Goal: Task Accomplishment & Management: Manage account settings

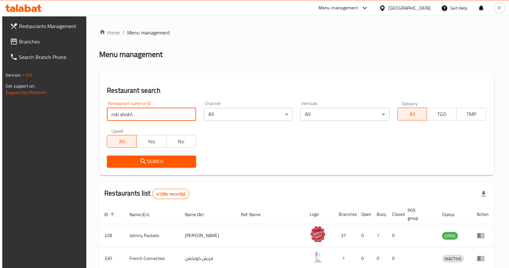
type input "roti shoti"
click button "Search" at bounding box center [151, 162] width 89 height 12
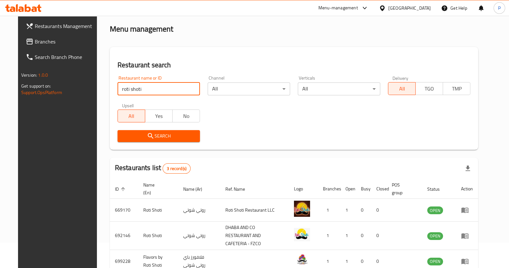
scroll to position [60, 0]
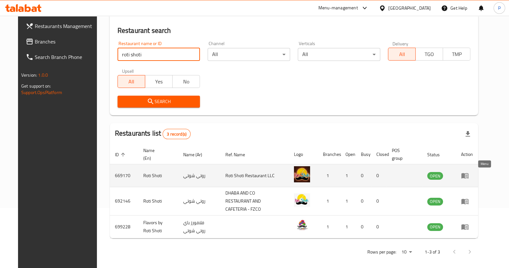
click at [469, 177] on icon "enhanced table" at bounding box center [465, 176] width 8 height 8
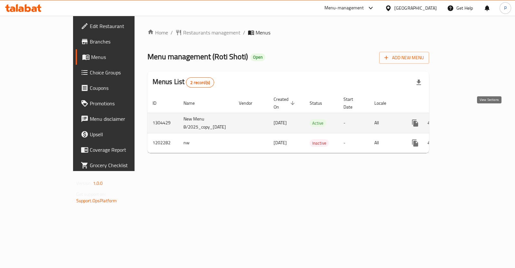
click at [466, 119] on icon "enhanced table" at bounding box center [462, 123] width 8 height 8
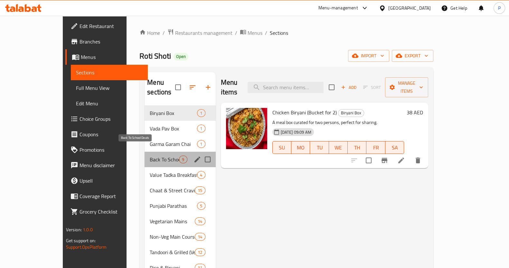
click at [150, 156] on span "Back To School Deals" at bounding box center [164, 160] width 29 height 8
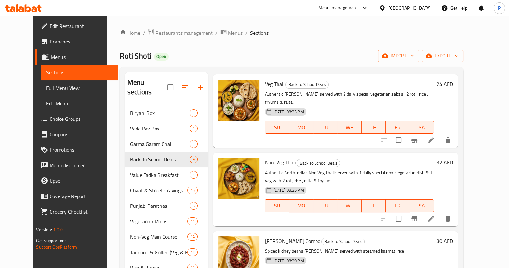
scroll to position [362, 0]
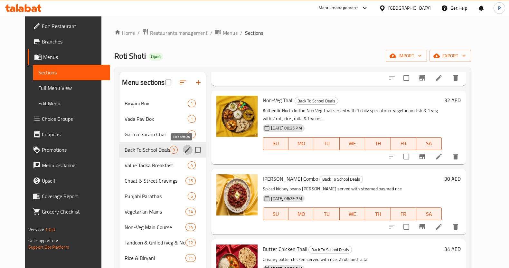
click at [184, 148] on icon "edit" at bounding box center [188, 150] width 8 height 8
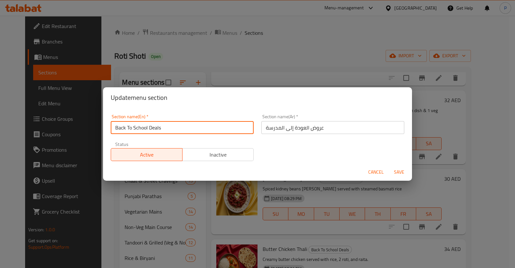
drag, startPoint x: 184, startPoint y: 128, endPoint x: 67, endPoint y: 133, distance: 117.0
click at [67, 133] on div "Update menu section Section name(En)   * Back To School Deals Section name(En) …" at bounding box center [257, 134] width 515 height 268
type input "India Vs Pakistan Offers"
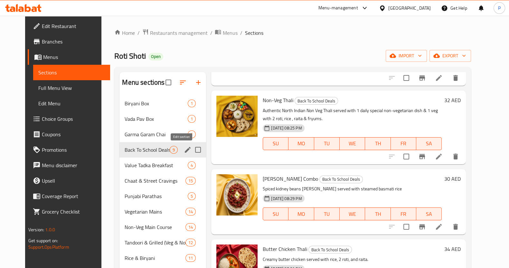
click at [184, 150] on icon "edit" at bounding box center [188, 150] width 8 height 8
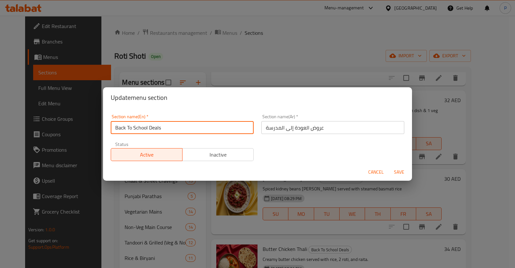
drag, startPoint x: 189, startPoint y: 132, endPoint x: 97, endPoint y: 130, distance: 92.1
click at [97, 130] on div "Update menu section Section name(En)   * Back To School Deals Section name(En) …" at bounding box center [257, 134] width 515 height 268
paste input "Cricket Feast: IND vs PAK"
type input "Cricket Feast: IND vs PAK"
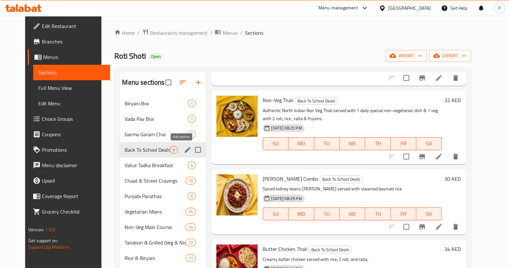
click at [184, 151] on icon "edit" at bounding box center [188, 150] width 8 height 8
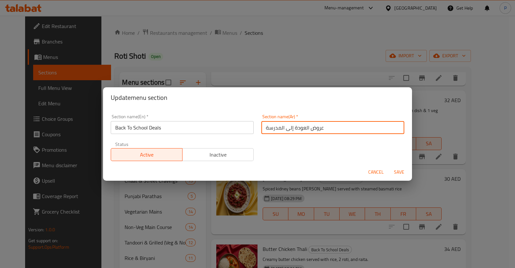
drag, startPoint x: 344, startPoint y: 132, endPoint x: 244, endPoint y: 134, distance: 100.2
click at [244, 134] on div "Section name(En)   * Back To School Deals Section name(En) * Section name(Ar)  …" at bounding box center [257, 137] width 301 height 54
paste input "[PERSON_NAME]: الهند ضد باكستان"
type input "[PERSON_NAME]: الهند ضد باكستان"
click at [404, 169] on span "Save" at bounding box center [399, 172] width 15 height 8
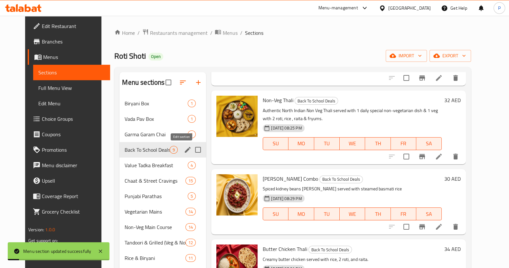
click at [185, 149] on icon "edit" at bounding box center [188, 150] width 6 height 6
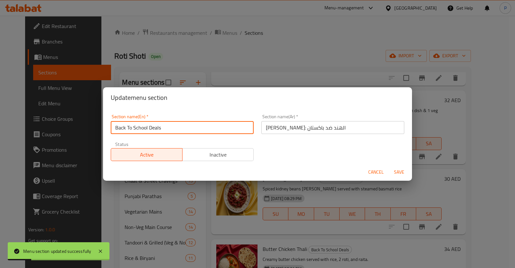
drag, startPoint x: 171, startPoint y: 130, endPoint x: 108, endPoint y: 126, distance: 62.6
click at [108, 126] on div "Section name(En)   * Back To School Deals Section name(En) *" at bounding box center [182, 123] width 151 height 27
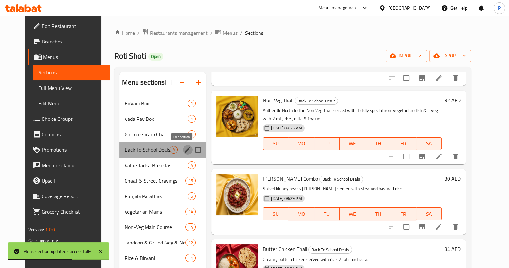
click at [184, 151] on icon "edit" at bounding box center [188, 150] width 8 height 8
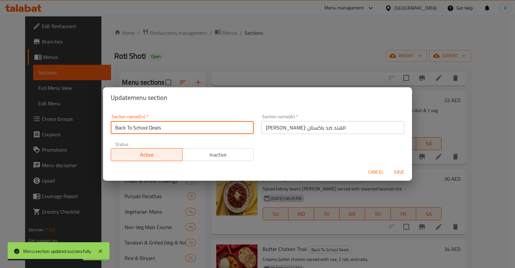
drag, startPoint x: 177, startPoint y: 126, endPoint x: 92, endPoint y: 135, distance: 85.7
click at [92, 135] on div "Update menu section Section name(En)   * Back To School Deals Section name(En) …" at bounding box center [257, 134] width 515 height 268
paste input "Cricket Feast: IND vs PAK"
type input "Cricket Feast: IND vs PAK"
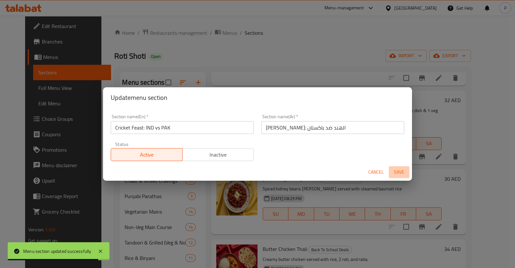
click at [392, 174] on span "Save" at bounding box center [399, 172] width 15 height 8
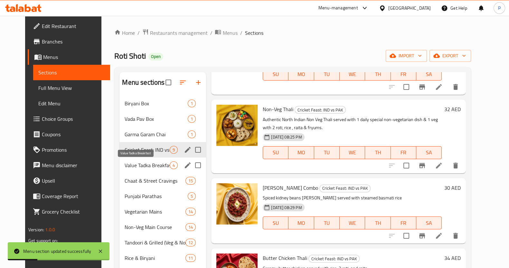
click at [140, 163] on span "Value Tadka Breakfast" at bounding box center [147, 165] width 45 height 8
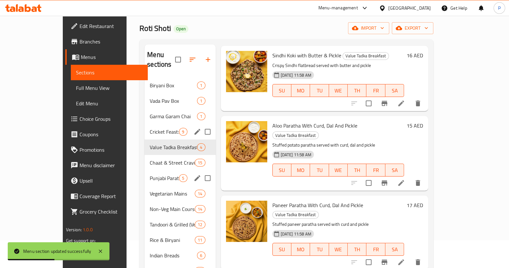
scroll to position [40, 0]
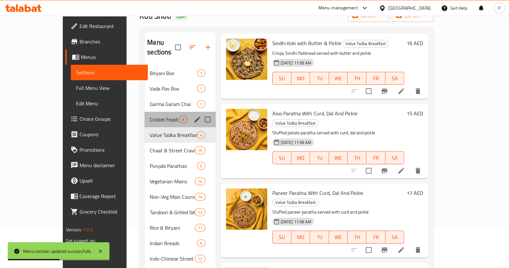
click at [147, 113] on div "Cricket Feast: IND vs PAK 9" at bounding box center [180, 119] width 71 height 15
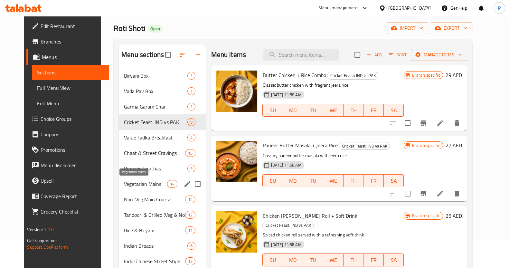
scroll to position [40, 0]
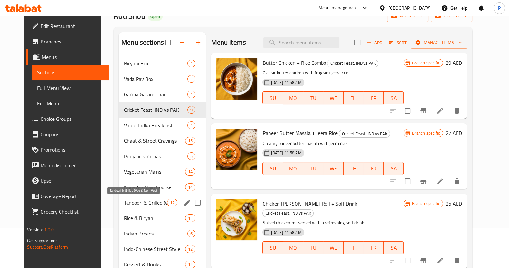
click at [135, 201] on span "Tandoori & Grilled (Veg & Non-Veg)" at bounding box center [145, 203] width 43 height 8
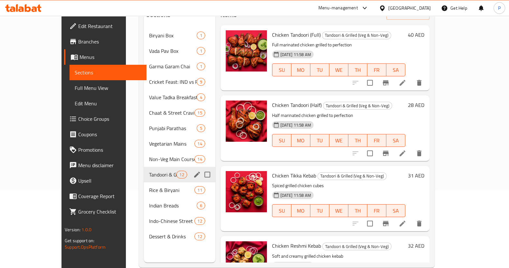
scroll to position [90, 0]
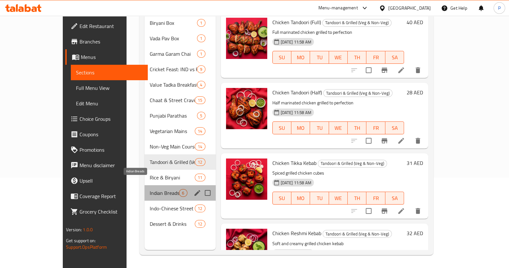
click at [150, 189] on span "Indian Breads" at bounding box center [164, 193] width 29 height 8
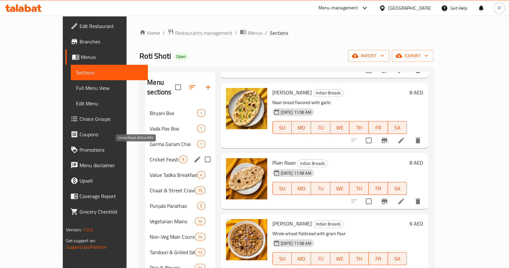
click at [150, 156] on span "Cricket Feast: IND vs PAK" at bounding box center [164, 160] width 29 height 8
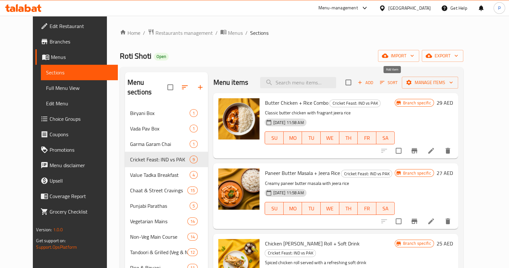
click at [374, 81] on span "Add" at bounding box center [365, 82] width 17 height 7
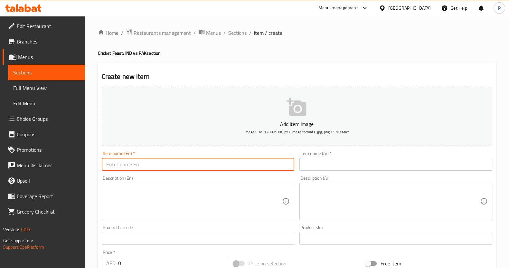
click at [171, 165] on input "text" at bounding box center [198, 164] width 193 height 13
drag, startPoint x: 203, startPoint y: 163, endPoint x: 87, endPoint y: 157, distance: 115.8
click at [87, 157] on div "Home / Restaurants management / Menus / Sections / item / create Cricket Feast:…" at bounding box center [297, 235] width 424 height 439
type input "Chicken Tandoori Half with 2 Butter Naan"
click at [332, 165] on input "text" at bounding box center [395, 164] width 193 height 13
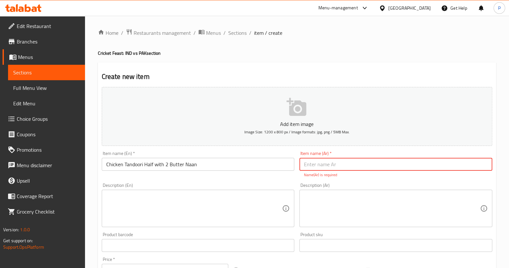
click at [155, 201] on textarea at bounding box center [194, 208] width 176 height 31
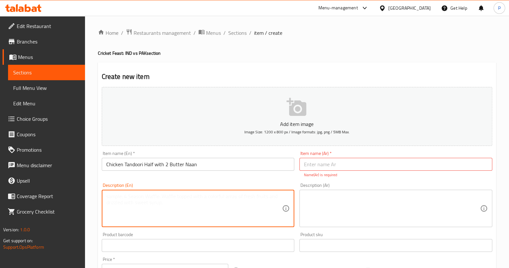
paste textarea "Juicy, spiced half tandoori chicken grilled to perfection, served with two soft…"
drag, startPoint x: 211, startPoint y: 202, endPoint x: 134, endPoint y: 204, distance: 77.0
click at [134, 204] on textarea "Juicy, spiced half tandoori chicken grilled to perfection, served with two soft…" at bounding box center [194, 208] width 176 height 31
drag, startPoint x: 141, startPoint y: 208, endPoint x: 73, endPoint y: 187, distance: 71.1
click at [73, 187] on div "Edit Restaurant Branches Menus Sections Full Menu View Edit Menu Choice Groups …" at bounding box center [254, 239] width 509 height 446
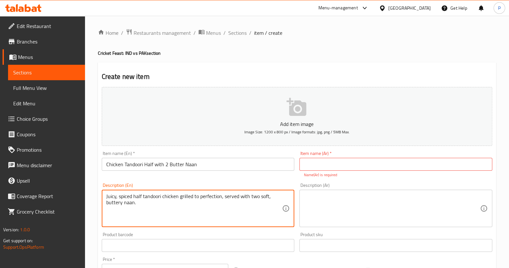
type textarea "Juicy, spiced half tandoori chicken grilled to perfection, served with two soft…"
click at [324, 163] on input "text" at bounding box center [395, 164] width 193 height 13
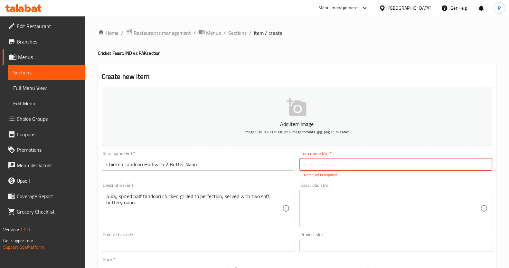
paste input "تندوري دجاج (نصف) مع ٢ خبز نان بالزبدة"
type input "تندوري دجاج (نصف) مع ٢ خبز نان بالزبدة"
click at [309, 196] on textarea at bounding box center [392, 208] width 176 height 31
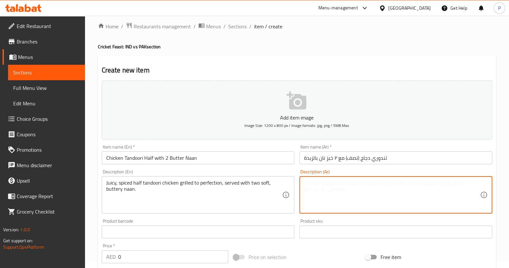
scroll to position [40, 0]
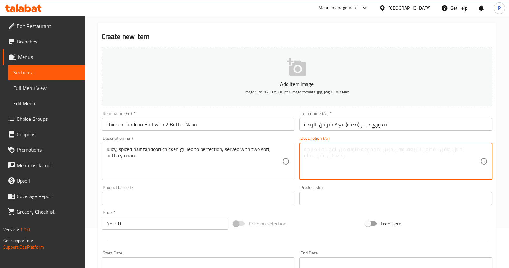
paste textarea "دجاج تندوري متبل بتوابل هندية ومشوي على الفحم، يُقدّم مع خبز نان طري بالزبدة – …"
type textarea "دجاج تندوري متبل بتوابل هندية ومشوي على الفحم، يُقدّم مع خبز نان طري بالزبدة – …"
click at [147, 222] on div "Price   * AED 0 Price *" at bounding box center [165, 220] width 127 height 20
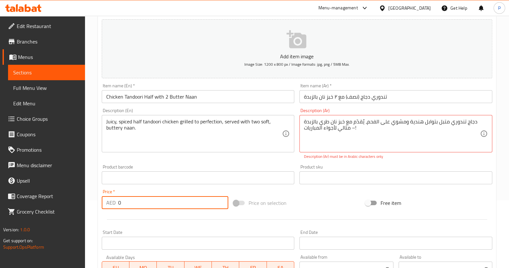
scroll to position [80, 0]
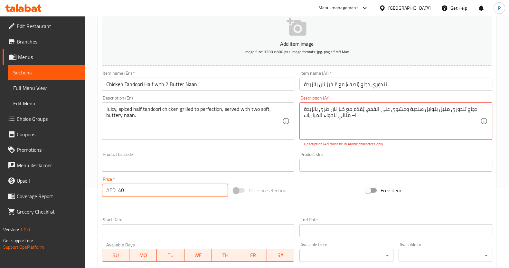
type input "4"
type input "3"
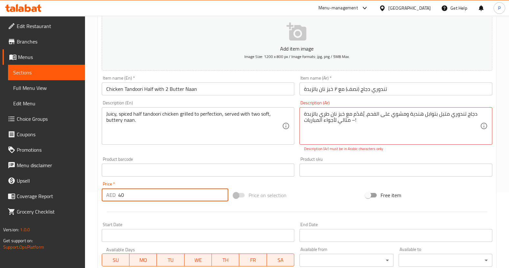
scroll to position [33, 0]
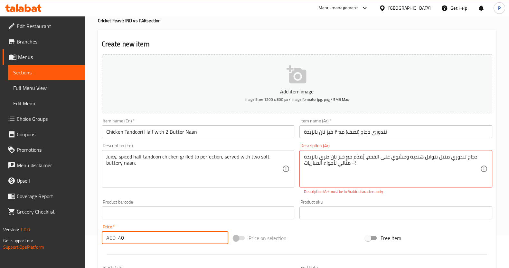
type input "40"
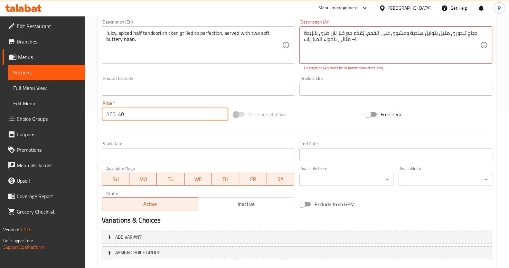
scroll to position [194, 0]
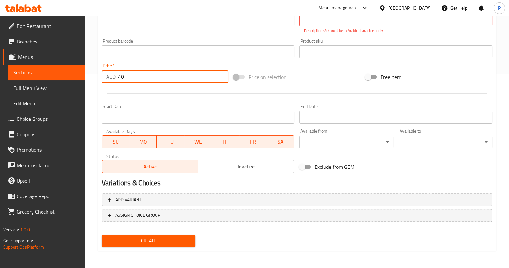
click at [211, 98] on div at bounding box center [297, 94] width 396 height 16
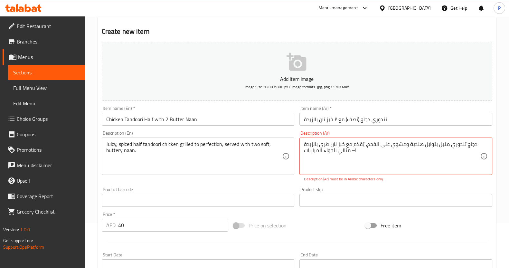
scroll to position [33, 0]
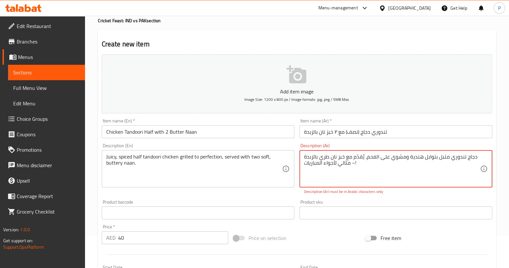
click at [306, 159] on textarea "دجاج تندوري متبل بتوابل هندية ومشوي على الفحم، يُقدّم مع خبز نان طري بالزبدة – …" at bounding box center [392, 169] width 176 height 31
click at [305, 156] on textarea "دجاج تندوري متبل بتوابل هندية ومشوي على الفحم، يُقدّم مع خبز نان طري بالزبد– مث…" at bounding box center [392, 169] width 176 height 31
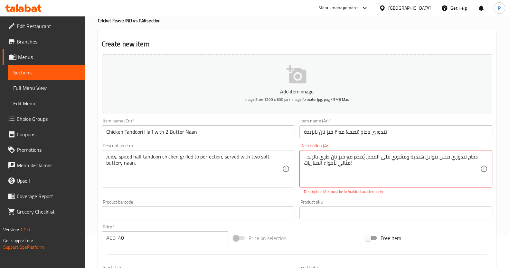
click at [303, 157] on div "دجاج تندوري متبل بتوابل هندية ومشوي على الفحم، يُقدّم مع خبز نان طري بالزبد– مث…" at bounding box center [395, 168] width 193 height 37
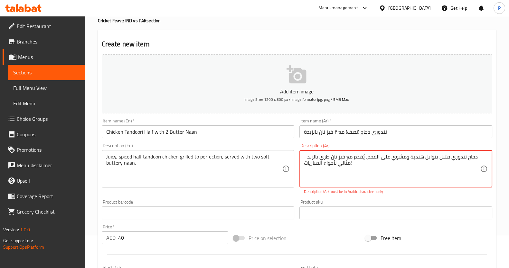
click at [303, 160] on div "دجاج تندوري متبل بتوابل هندية ومشوي على الفحم، يُقدّم مع خبز نان طري بالزبد– مث…" at bounding box center [395, 168] width 193 height 37
drag, startPoint x: 361, startPoint y: 167, endPoint x: 340, endPoint y: 165, distance: 20.4
click at [340, 165] on textarea "دجاج تندوري متبل بتوابل هندية ومشوي على الفحم، يُقدّم مع خبز نان طري بالزبد– مث…" at bounding box center [392, 169] width 176 height 31
click at [303, 159] on div "دجاج تندوري متبل بتوابل هندية ومشوي على الفحم، يُقدّم مع خبز نان طري بالزبد– م …" at bounding box center [395, 168] width 193 height 37
click at [304, 160] on textarea "دجاج تندوري متبل بتوابل هندية ومشوي على الفحم، يُقدّم مع خبز نان طري بالزبد– م" at bounding box center [392, 169] width 176 height 31
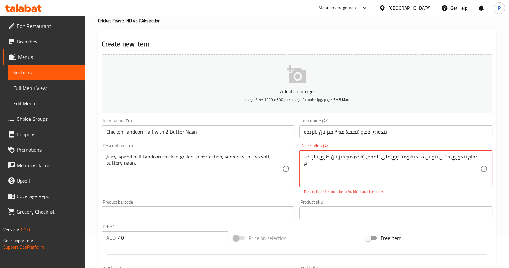
click at [309, 158] on textarea "دجاج تندوري متبل بتوابل هندية ومشوي على الفحم، يُقدّم مع خبز نان طري بالزبد– م" at bounding box center [392, 169] width 176 height 31
click at [302, 159] on div "دجاج تندوري متبل بتوابل هندية ومشوي على الفحم، يُقدّم مع خبز نان طري بالزبد– م …" at bounding box center [395, 168] width 193 height 37
click at [304, 158] on textarea "دجاج تندوري متبل بتوابل هندية ومشوي على الفحم، يُقدّم مع خبز نان طري بالزبد– م" at bounding box center [392, 169] width 176 height 31
click at [308, 157] on textarea "دجاج تندوري متبل بتوابل هندية ومشوي على الفحم، يُقدّم مع خبز نان طري بالزبد– م" at bounding box center [392, 169] width 176 height 31
type textarea "دجاج تندوري متبل بتوابل هندية ومشوي على الفحم، يُقدّم مع خبز نان طري بالزبد م"
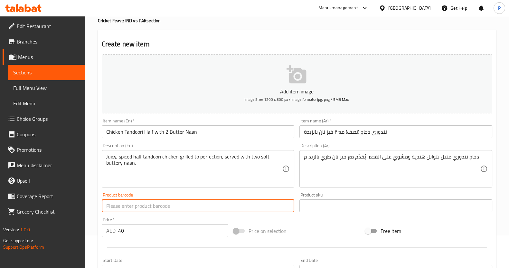
click at [229, 200] on div "Product barcode Product barcode" at bounding box center [198, 203] width 193 height 20
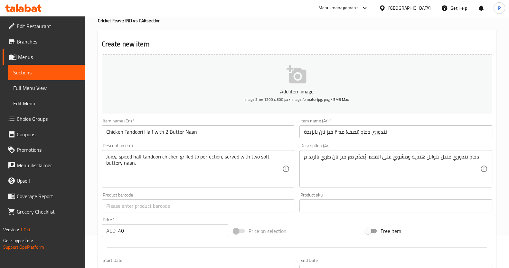
click at [225, 193] on div "Product barcode Product barcode" at bounding box center [198, 203] width 193 height 20
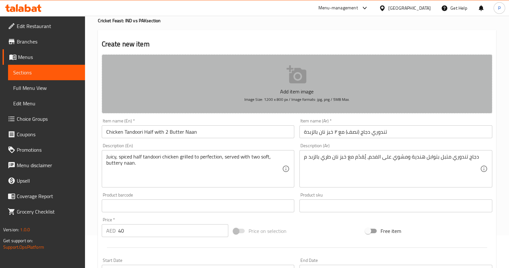
click at [275, 90] on p "Add item image" at bounding box center [297, 92] width 371 height 8
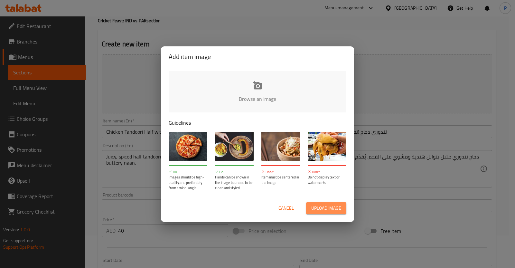
click at [337, 211] on span "Upload image" at bounding box center [326, 208] width 30 height 8
type input "C:\fakepath\Half chicken tandoori with 2 butter naan.png"
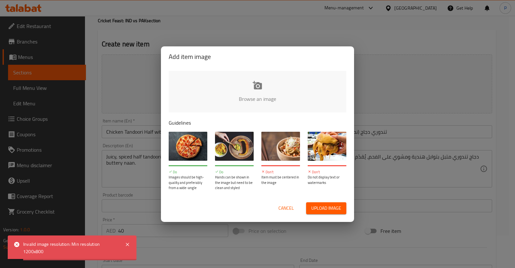
click at [289, 208] on span "Cancel" at bounding box center [286, 208] width 15 height 8
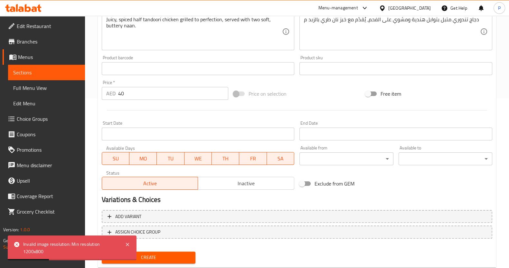
scroll to position [187, 0]
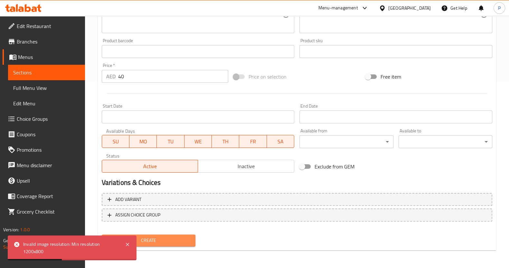
click at [159, 237] on span "Create" at bounding box center [148, 240] width 83 height 8
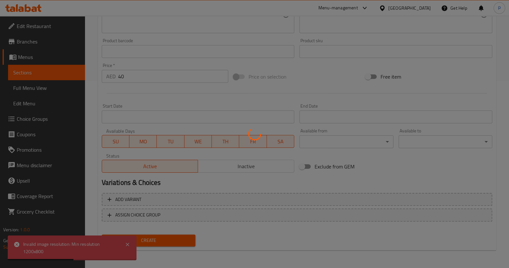
type input "0"
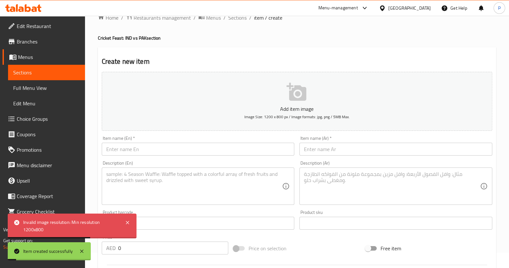
scroll to position [0, 0]
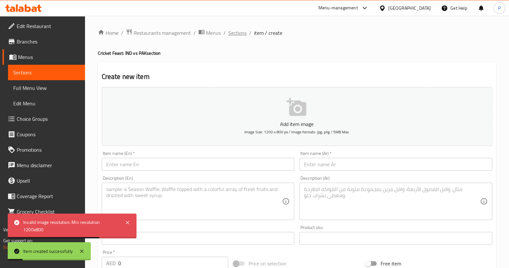
click at [230, 33] on span "Sections" at bounding box center [237, 33] width 18 height 8
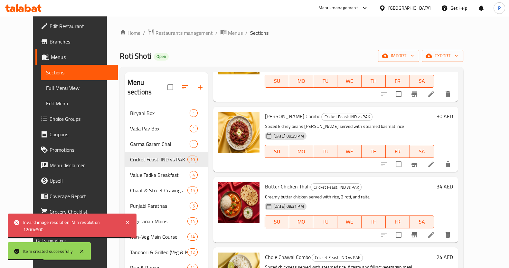
scroll to position [460, 0]
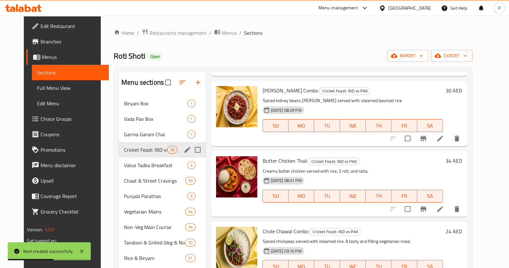
click at [127, 145] on div "Cricket Feast: IND vs PAK 10" at bounding box center [162, 149] width 87 height 15
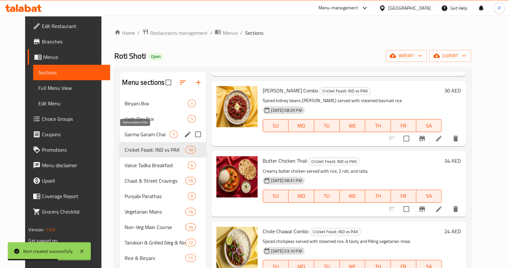
click at [127, 137] on span "Garma Garam Chai" at bounding box center [147, 134] width 45 height 8
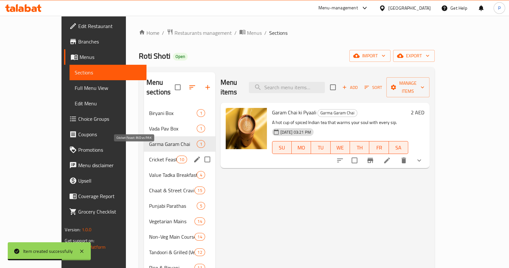
click at [149, 156] on span "Cricket Feast: IND vs PAK" at bounding box center [162, 160] width 27 height 8
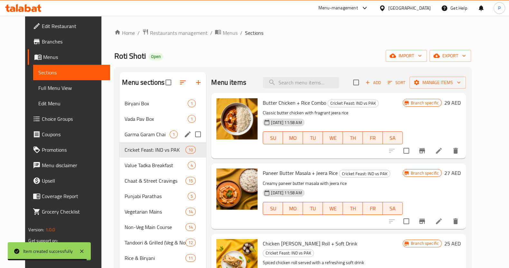
click at [129, 137] on span "Garma Garam Chai" at bounding box center [147, 134] width 45 height 8
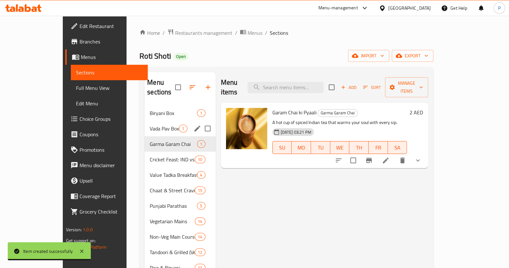
click at [150, 125] on span "Vada Pav Box" at bounding box center [164, 129] width 29 height 8
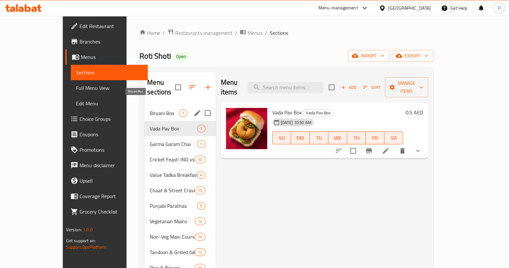
click at [150, 109] on span "Biryani Box" at bounding box center [164, 113] width 29 height 8
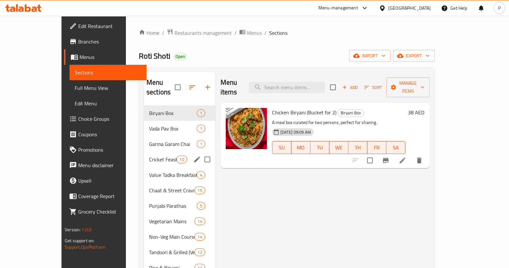
click at [149, 156] on span "Cricket Feast: IND vs PAK" at bounding box center [162, 160] width 27 height 8
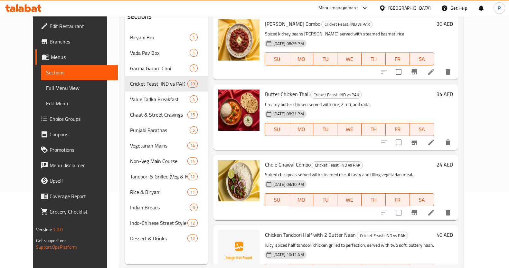
scroll to position [90, 0]
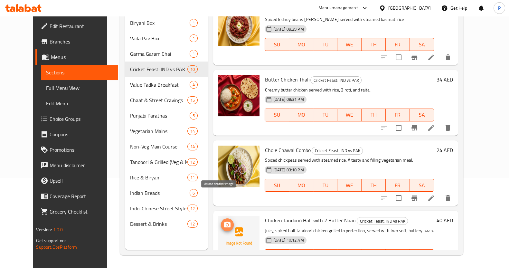
click at [221, 221] on span "upload picture" at bounding box center [227, 225] width 13 height 8
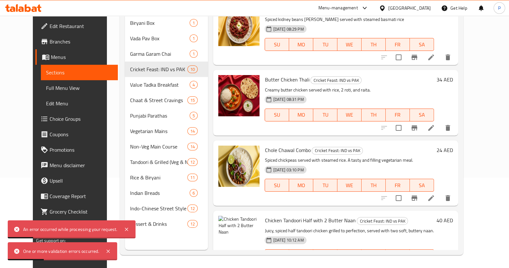
click at [130, 229] on div "An error occurred while processing your request." at bounding box center [72, 229] width 128 height 18
click at [224, 222] on icon "upload picture" at bounding box center [227, 225] width 6 height 6
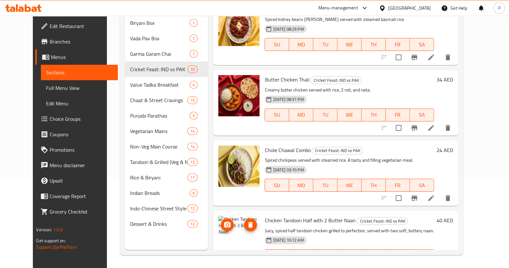
click at [224, 222] on icon "upload picture" at bounding box center [227, 225] width 6 height 6
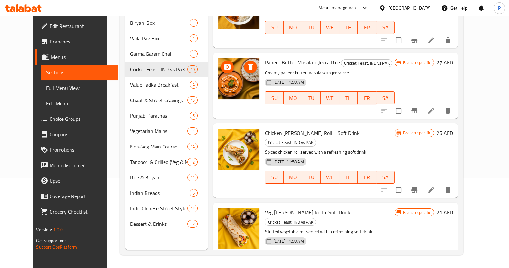
scroll to position [0, 0]
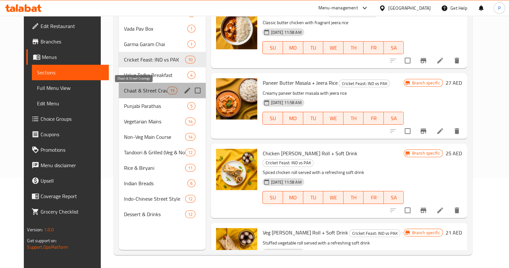
click at [160, 90] on span "Chaat & Street Cravings" at bounding box center [145, 91] width 43 height 8
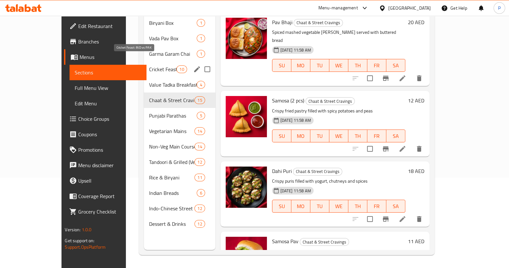
click at [155, 65] on span "Cricket Feast: IND vs PAK" at bounding box center [162, 69] width 27 height 8
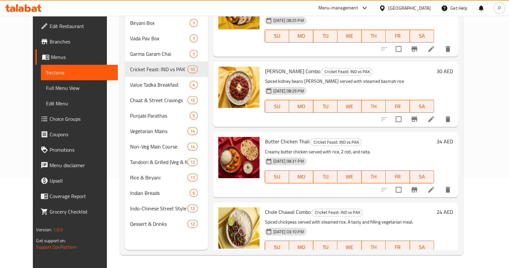
scroll to position [460, 0]
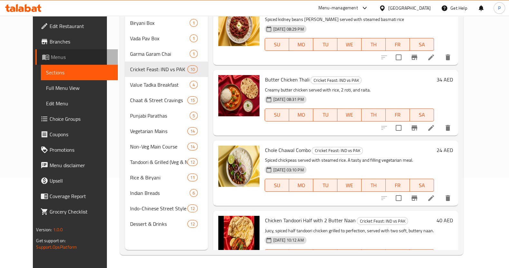
click at [51, 59] on span "Menus" at bounding box center [82, 57] width 62 height 8
